Goal: Information Seeking & Learning: Learn about a topic

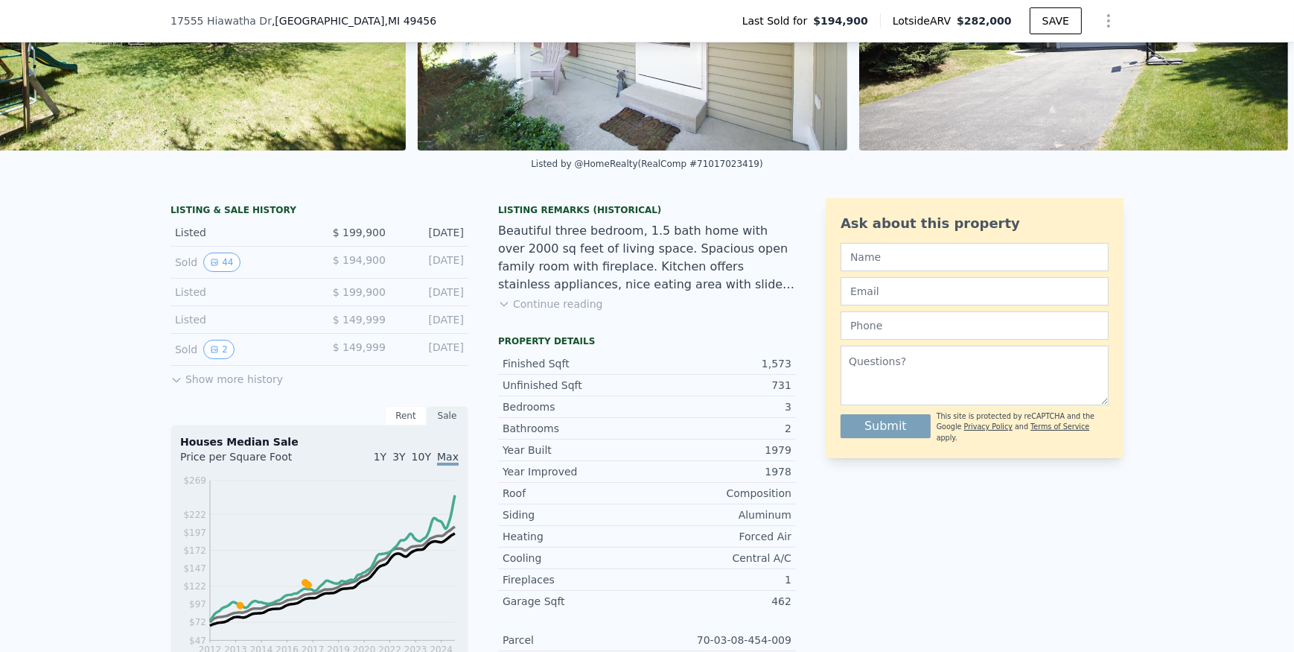
scroll to position [217, 0]
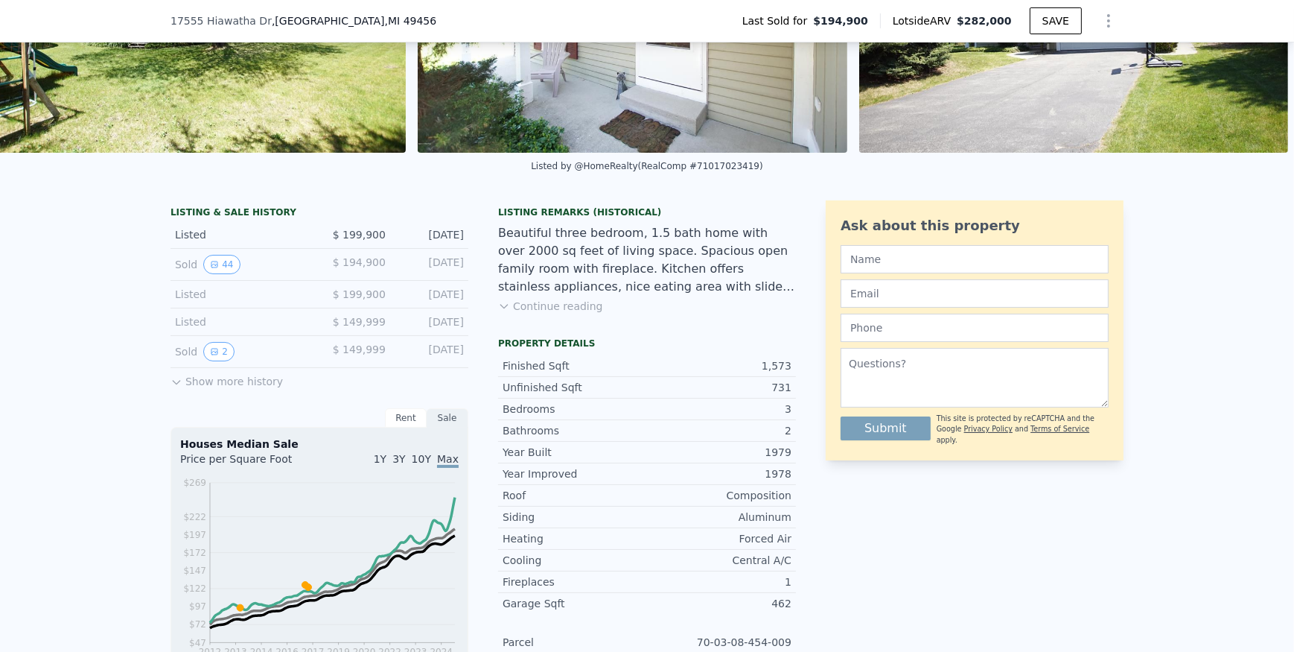
click at [176, 388] on icon at bounding box center [177, 382] width 12 height 12
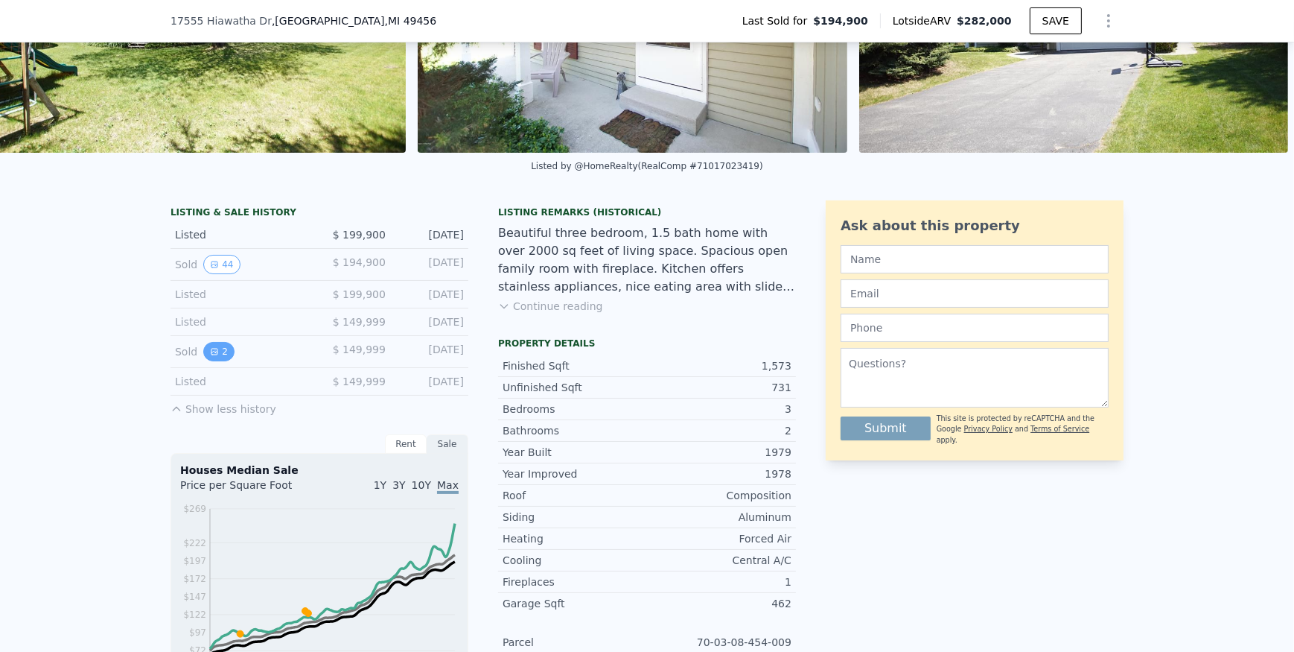
click at [210, 356] on icon "View historical data" at bounding box center [214, 351] width 9 height 9
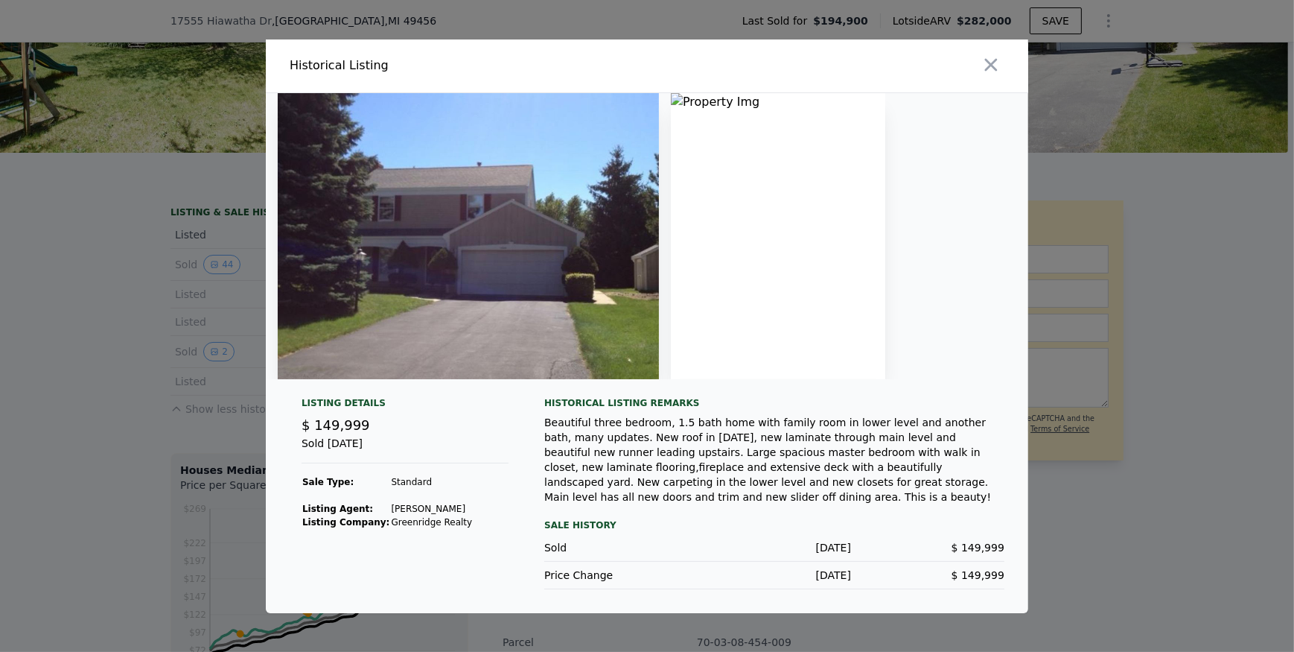
drag, startPoint x: 757, startPoint y: 252, endPoint x: 795, endPoint y: 341, distance: 97.4
click at [795, 333] on img at bounding box center [778, 236] width 214 height 286
click at [48, 384] on div at bounding box center [647, 326] width 1294 height 652
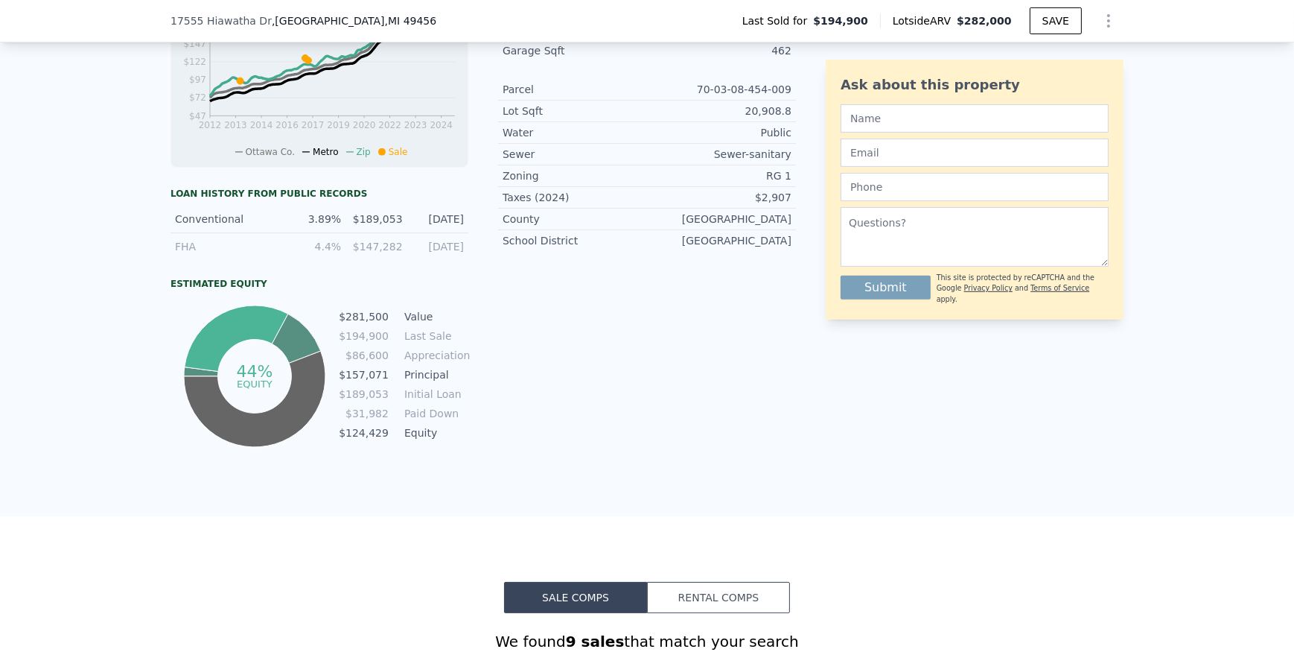
scroll to position [894, 0]
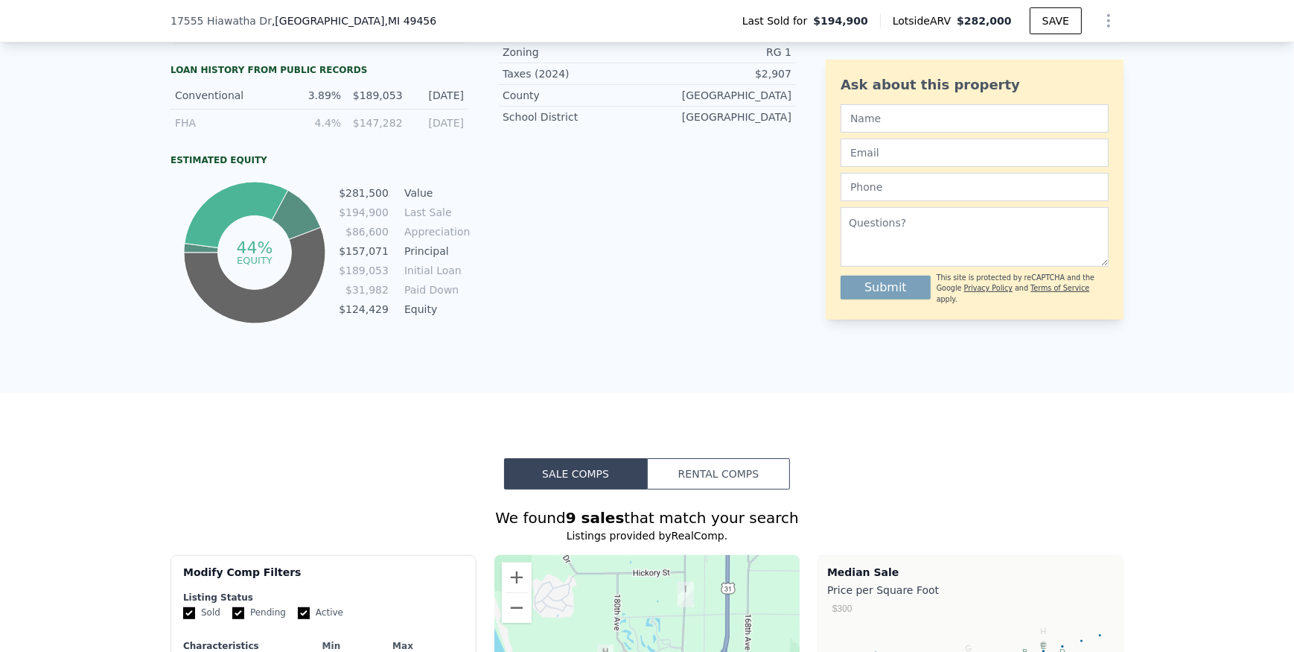
drag, startPoint x: 298, startPoint y: 106, endPoint x: 460, endPoint y: 138, distance: 164.6
click at [460, 136] on div "Conventional 3.89% $189,053 [DATE] FHA 4.4% $147,282 [DATE]" at bounding box center [320, 109] width 298 height 54
drag, startPoint x: 460, startPoint y: 138, endPoint x: 369, endPoint y: 124, distance: 91.8
click at [369, 124] on div "FHA 4.4% $147,282 [DATE]" at bounding box center [320, 122] width 298 height 27
click at [460, 166] on div "Estimated Equity" at bounding box center [320, 160] width 298 height 12
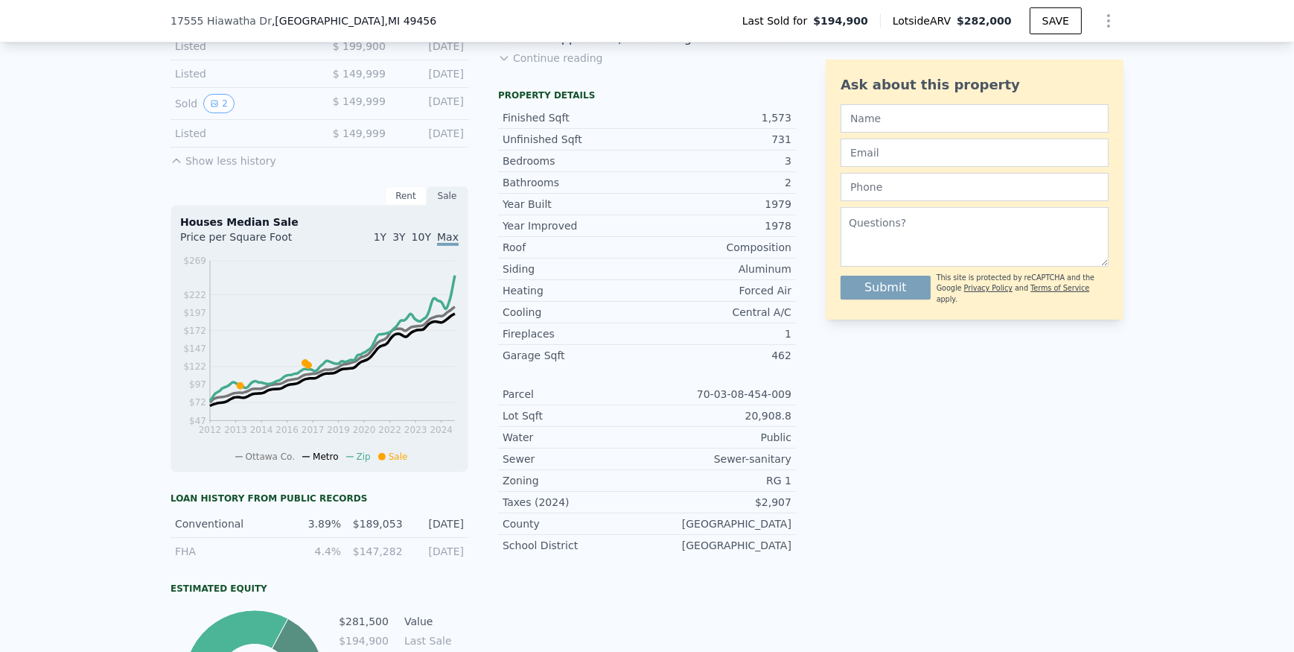
scroll to position [447, 0]
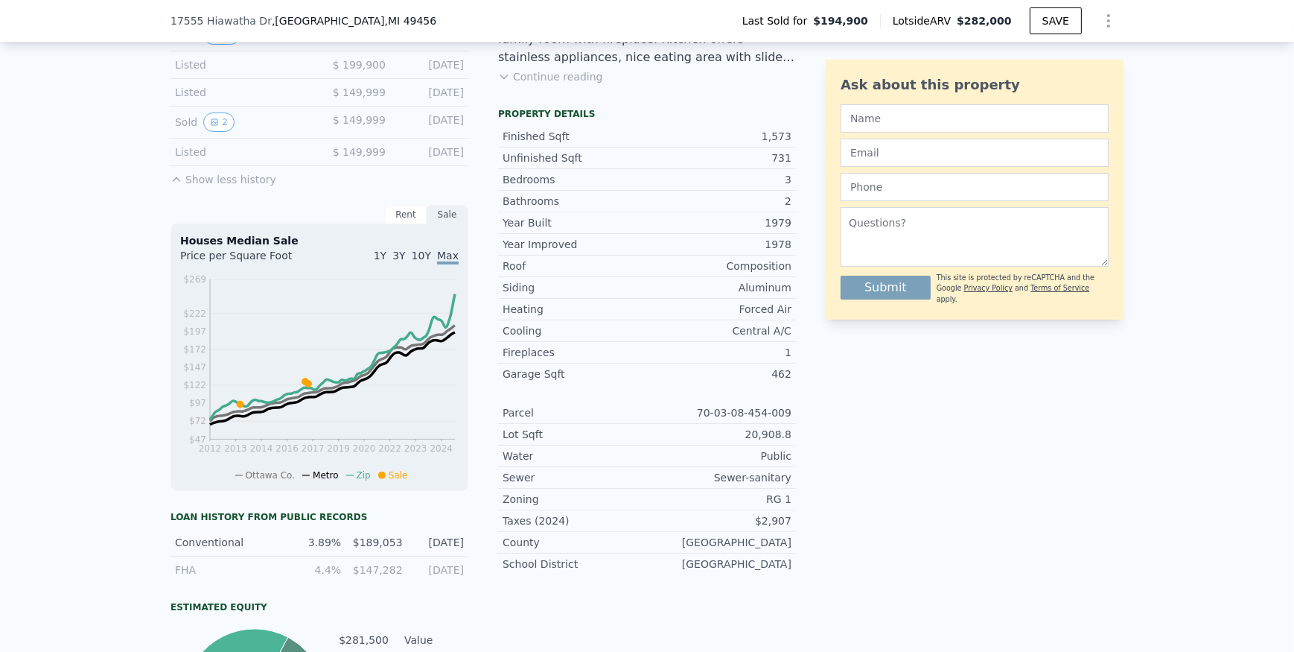
click at [923, 23] on span "Lotside ARV" at bounding box center [925, 20] width 64 height 15
drag, startPoint x: 907, startPoint y: 24, endPoint x: 958, endPoint y: 22, distance: 50.7
click at [957, 22] on span "Lotside ARV" at bounding box center [925, 20] width 64 height 15
